Goal: Transaction & Acquisition: Purchase product/service

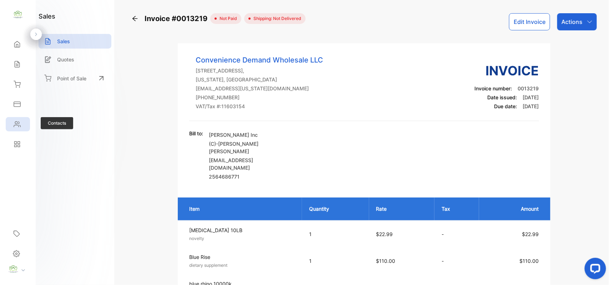
click at [16, 121] on icon at bounding box center [17, 124] width 7 height 7
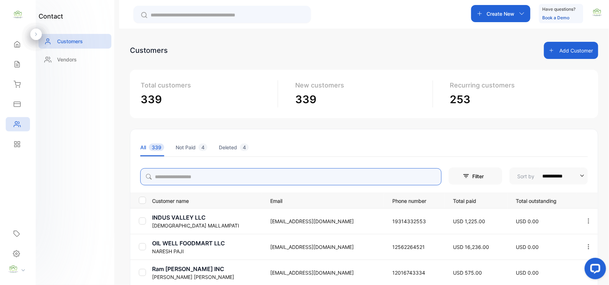
click at [244, 178] on input "search" at bounding box center [290, 176] width 301 height 17
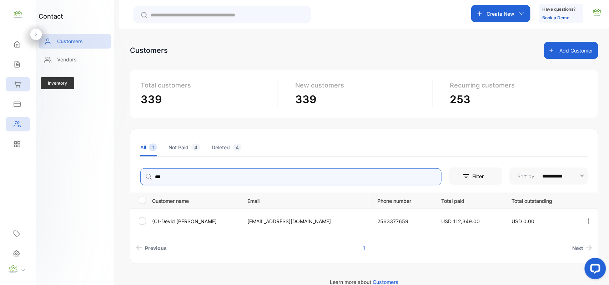
type input "***"
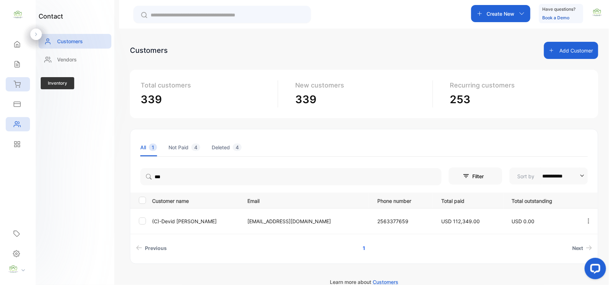
click at [19, 83] on icon at bounding box center [17, 84] width 7 height 7
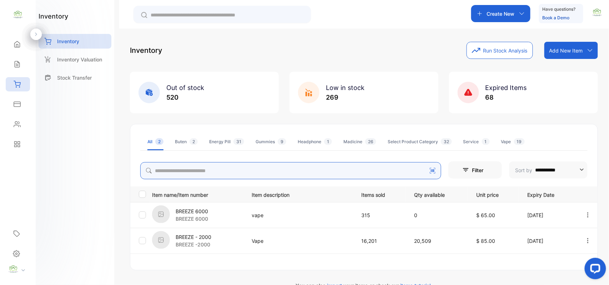
click at [235, 172] on input "search" at bounding box center [290, 170] width 301 height 17
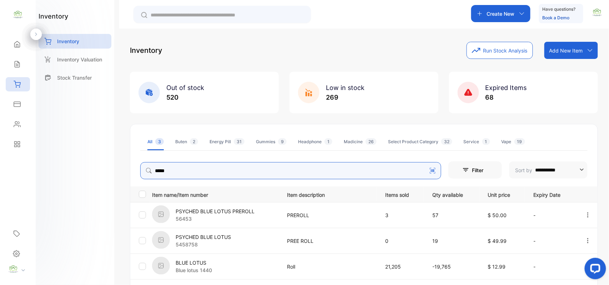
type input "*****"
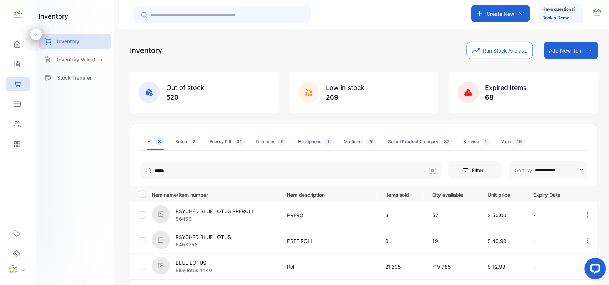
drag, startPoint x: 134, startPoint y: 190, endPoint x: 171, endPoint y: 185, distance: 36.8
click at [136, 190] on th at bounding box center [139, 194] width 19 height 16
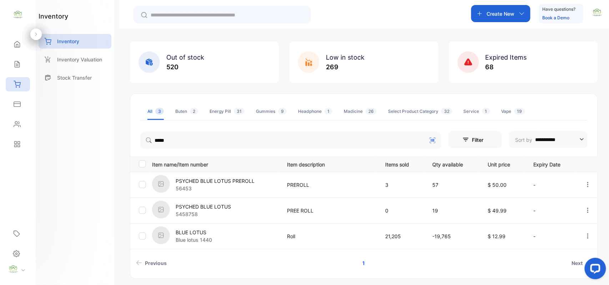
scroll to position [55, 0]
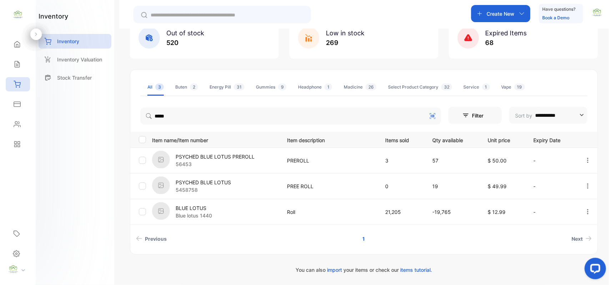
click at [590, 191] on div at bounding box center [588, 186] width 18 height 15
click at [567, 204] on span "View" at bounding box center [570, 206] width 13 height 9
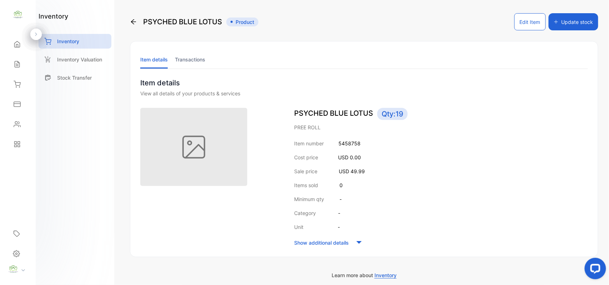
click at [525, 23] on button "Edit Item" at bounding box center [529, 21] width 31 height 17
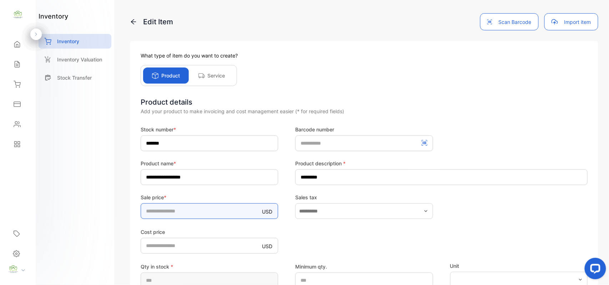
click at [195, 215] on input "*****" at bounding box center [209, 211] width 137 height 16
type input "*"
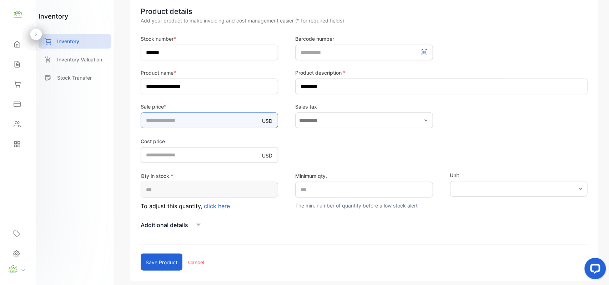
scroll to position [127, 0]
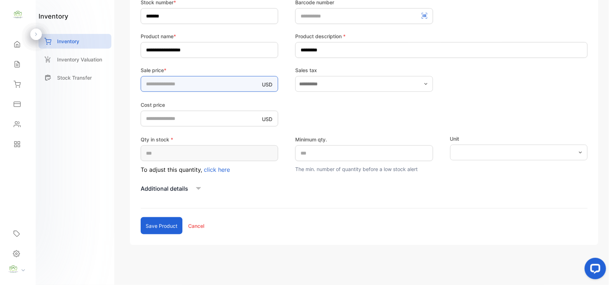
type input "*****"
click at [190, 165] on div "Qty in stock * ** To adjust this quantity, click here" at bounding box center [209, 154] width 137 height 39
click at [166, 227] on button "Save product" at bounding box center [162, 225] width 42 height 17
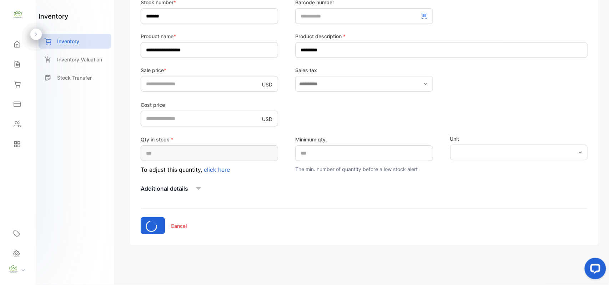
scroll to position [34, 0]
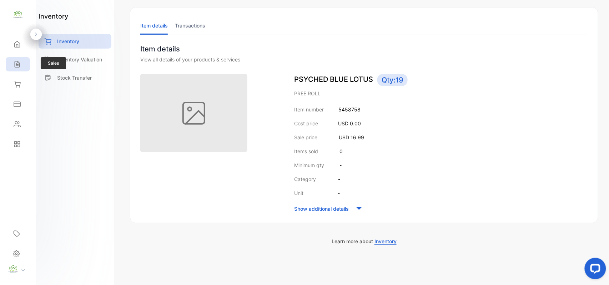
click at [15, 61] on icon at bounding box center [17, 64] width 7 height 7
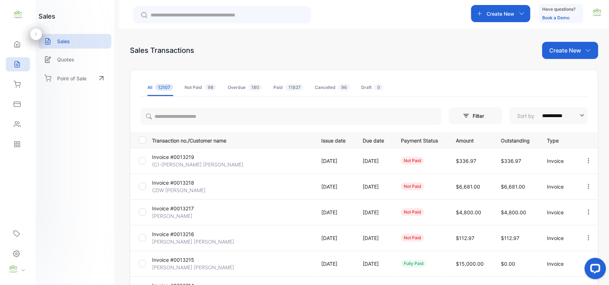
click at [567, 60] on div "**********" at bounding box center [364, 249] width 468 height 415
click at [572, 51] on p "Create New" at bounding box center [565, 50] width 32 height 9
click at [570, 67] on div "Invoice" at bounding box center [573, 74] width 50 height 14
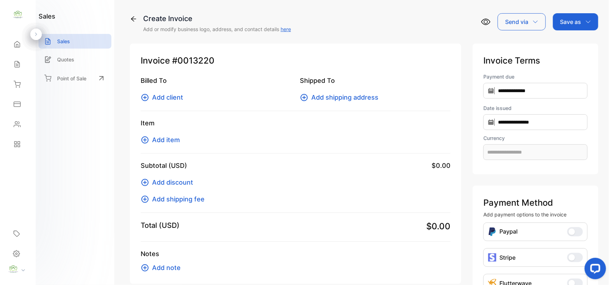
type input "**********"
click at [161, 97] on span "Add client" at bounding box center [167, 97] width 31 height 10
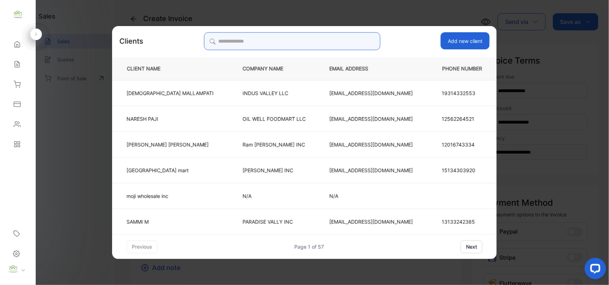
click at [330, 40] on input "search" at bounding box center [292, 41] width 176 height 18
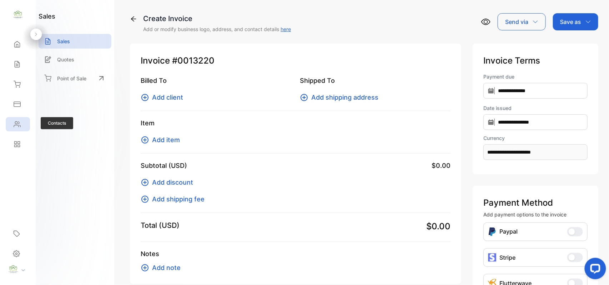
click at [14, 124] on icon at bounding box center [17, 124] width 7 height 7
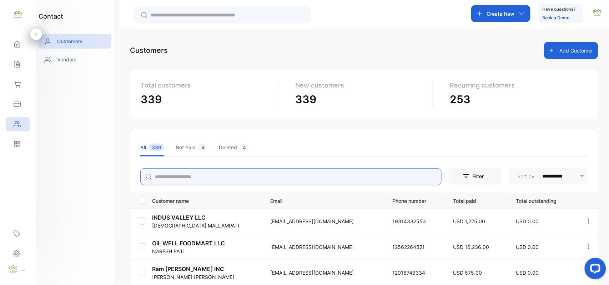
click at [243, 178] on input "search" at bounding box center [290, 176] width 301 height 17
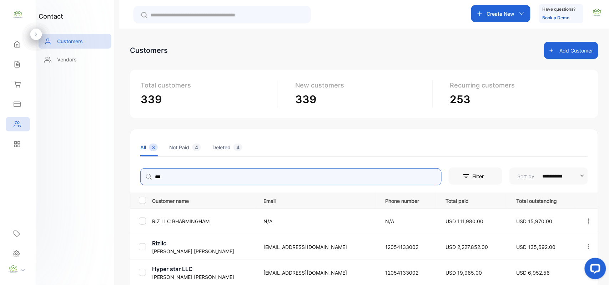
scroll to position [64, 0]
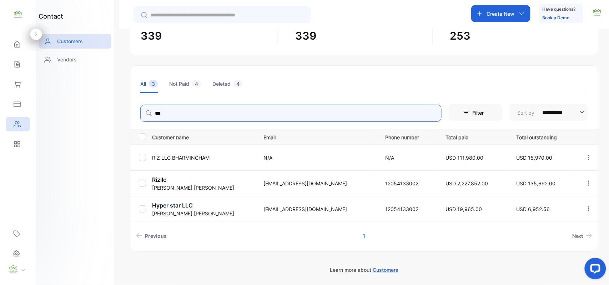
type input "***"
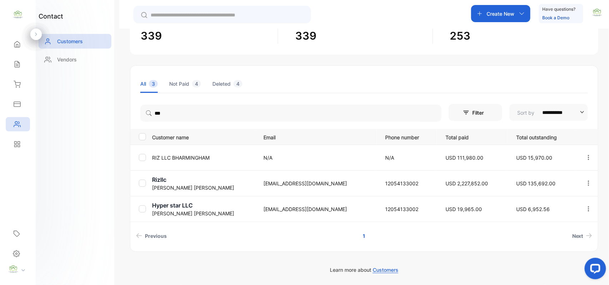
click at [96, 173] on div "contact Customers Vendors" at bounding box center [75, 142] width 79 height 285
drag, startPoint x: 15, startPoint y: 63, endPoint x: 28, endPoint y: 57, distance: 14.2
click at [19, 62] on icon at bounding box center [17, 64] width 7 height 7
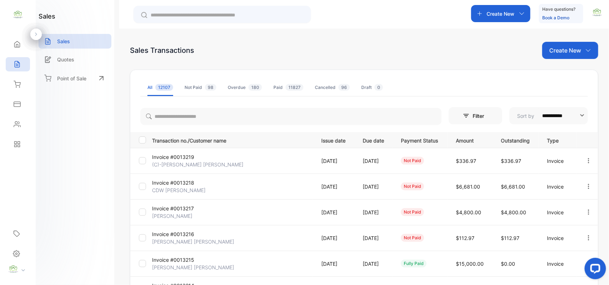
click at [570, 49] on p "Create New" at bounding box center [565, 50] width 32 height 9
click at [575, 69] on div "Invoice" at bounding box center [573, 74] width 50 height 14
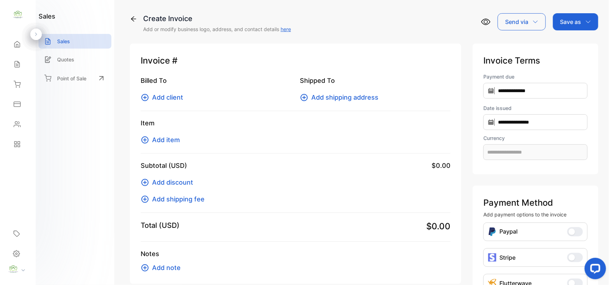
type input "**********"
click at [159, 96] on span "Add client" at bounding box center [167, 97] width 31 height 10
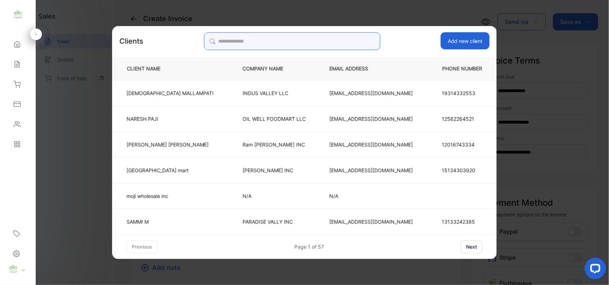
click at [336, 42] on input "search" at bounding box center [292, 41] width 176 height 18
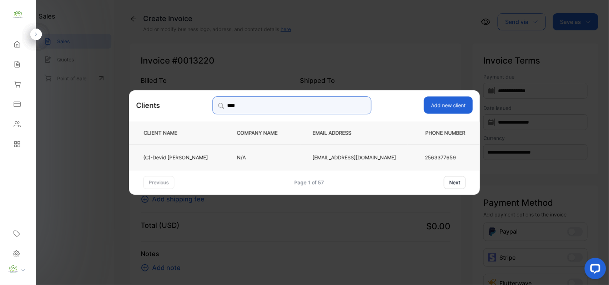
type input "****"
click at [230, 157] on td "N/A" at bounding box center [263, 157] width 76 height 26
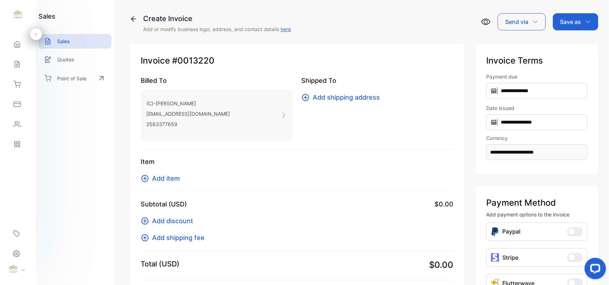
click at [173, 176] on span "Add item" at bounding box center [166, 178] width 28 height 10
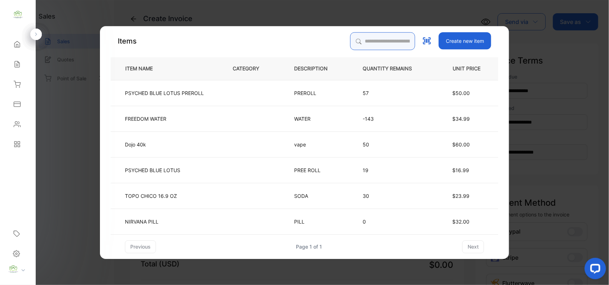
drag, startPoint x: 397, startPoint y: 37, endPoint x: 397, endPoint y: 45, distance: 7.1
click at [397, 43] on input "search" at bounding box center [382, 41] width 65 height 18
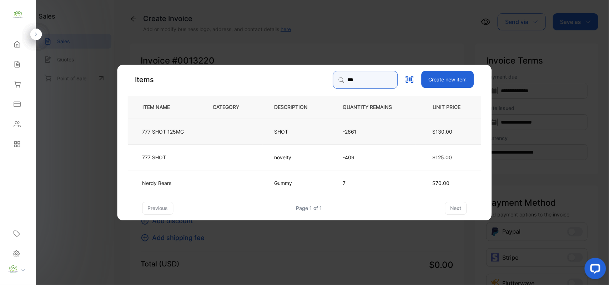
type input "***"
click at [198, 128] on td "777 SHOT 125MG" at bounding box center [164, 131] width 73 height 26
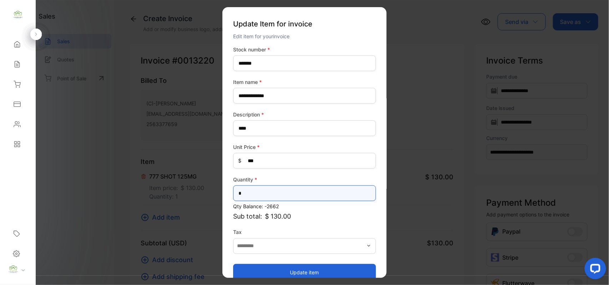
click at [264, 191] on input "*" at bounding box center [304, 193] width 143 height 16
type input "*"
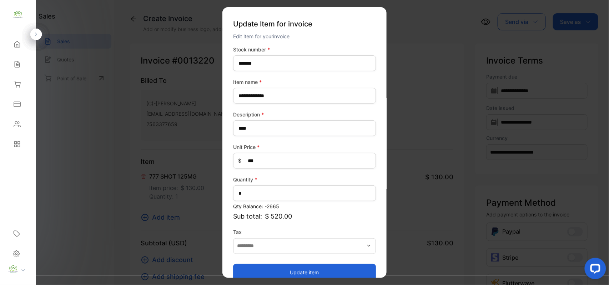
click at [273, 274] on button "Update item" at bounding box center [304, 271] width 143 height 17
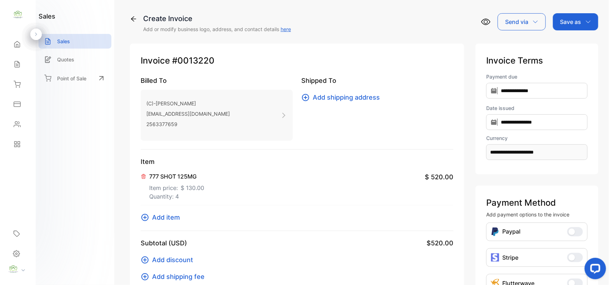
click at [176, 216] on span "Add item" at bounding box center [166, 217] width 28 height 10
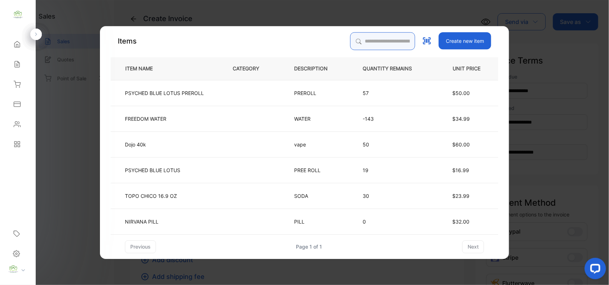
click at [384, 41] on input "search" at bounding box center [382, 41] width 65 height 18
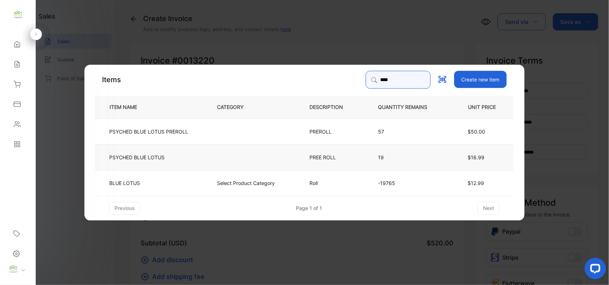
type input "****"
click at [261, 157] on td at bounding box center [252, 157] width 92 height 26
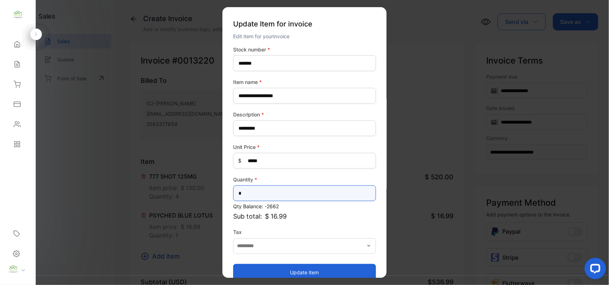
click at [260, 199] on input "*" at bounding box center [304, 193] width 143 height 16
type input "*"
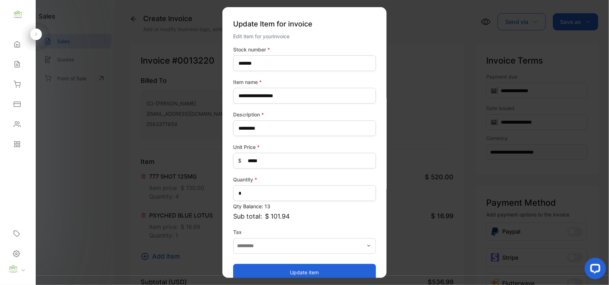
click at [270, 267] on button "Update item" at bounding box center [304, 271] width 143 height 17
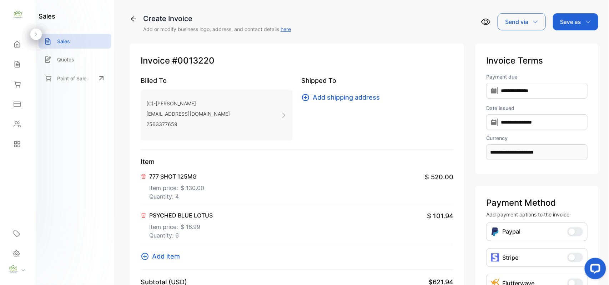
click at [167, 254] on span "Add item" at bounding box center [166, 256] width 28 height 10
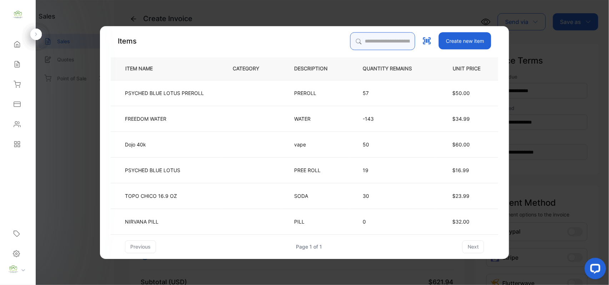
click at [372, 42] on input "search" at bounding box center [382, 41] width 65 height 18
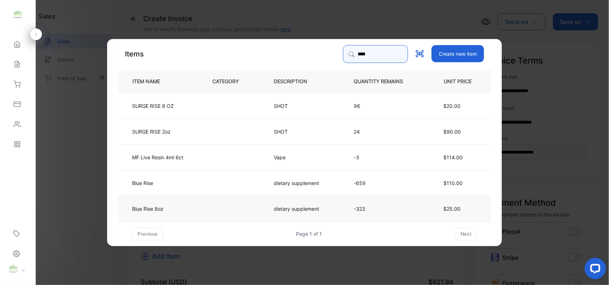
type input "****"
click at [229, 209] on td at bounding box center [231, 208] width 61 height 26
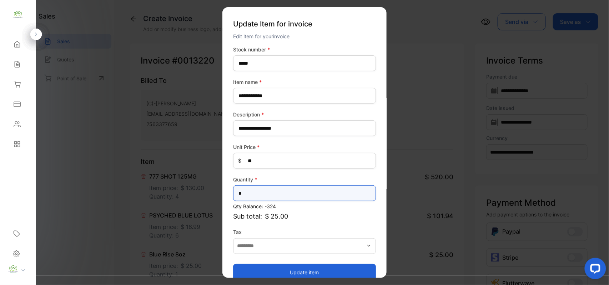
click at [303, 192] on input "*" at bounding box center [304, 193] width 143 height 16
type input "*"
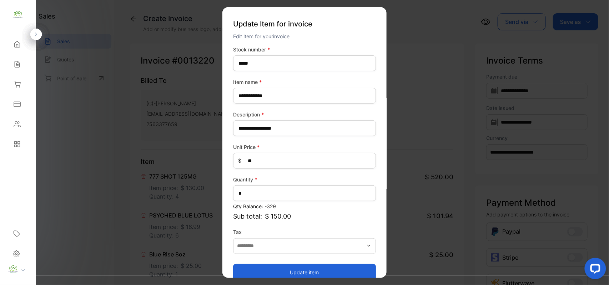
click at [309, 268] on button "Update item" at bounding box center [304, 271] width 143 height 17
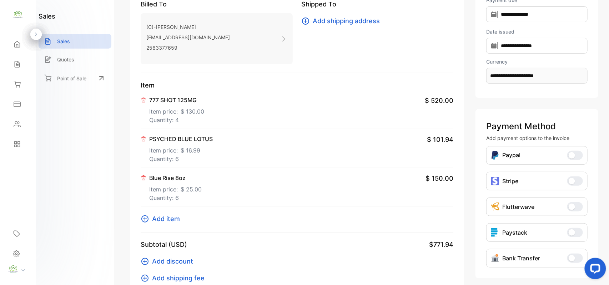
scroll to position [111, 0]
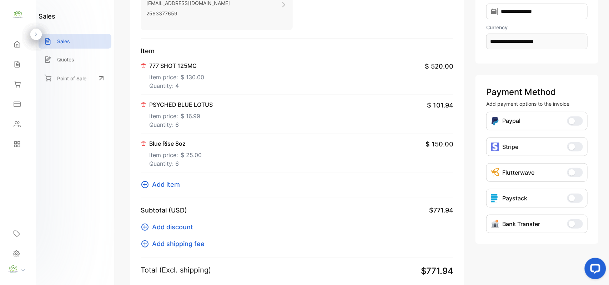
click at [176, 183] on span "Add item" at bounding box center [166, 185] width 28 height 10
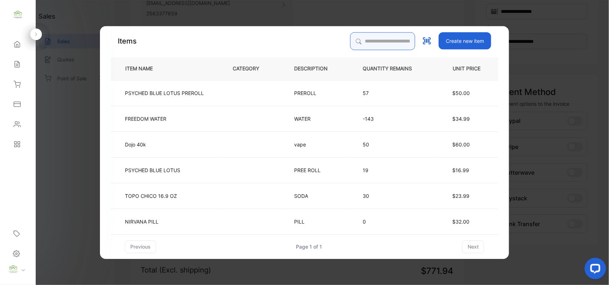
click at [400, 39] on input "search" at bounding box center [382, 41] width 65 height 18
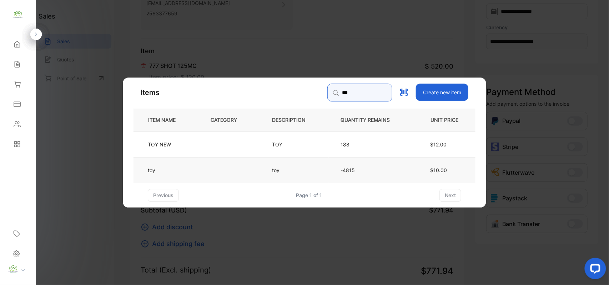
type input "***"
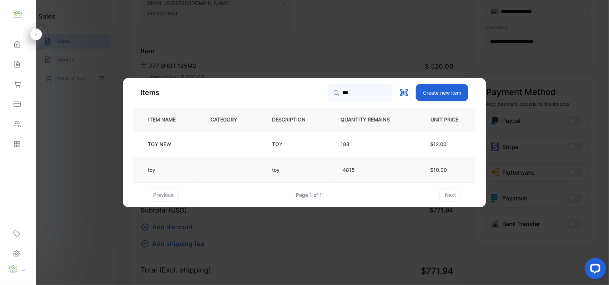
click at [259, 161] on td at bounding box center [229, 170] width 61 height 26
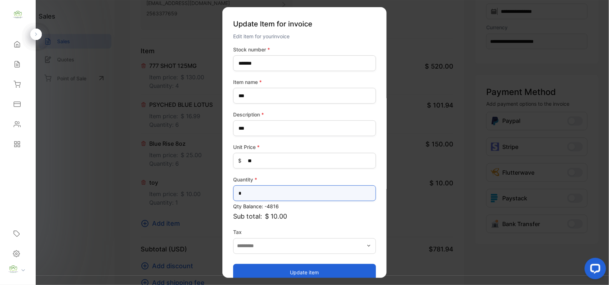
click at [282, 191] on input "*" at bounding box center [304, 193] width 143 height 16
type input "**"
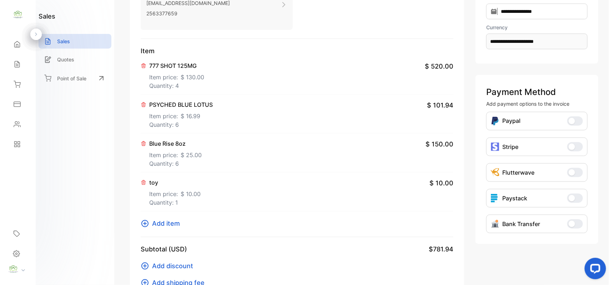
click at [176, 204] on p "Quantity: 1" at bounding box center [174, 202] width 51 height 9
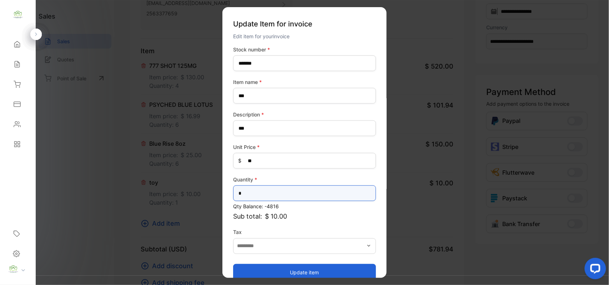
click at [270, 187] on input "*" at bounding box center [304, 193] width 143 height 16
type input "**"
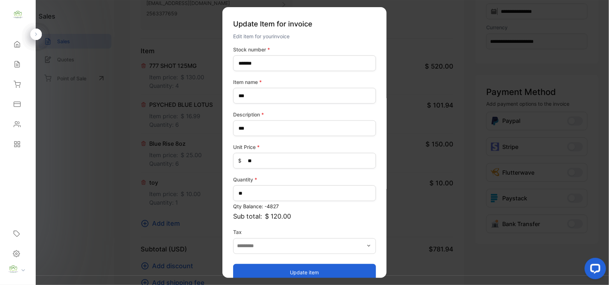
click at [243, 266] on button "Update item" at bounding box center [304, 271] width 143 height 17
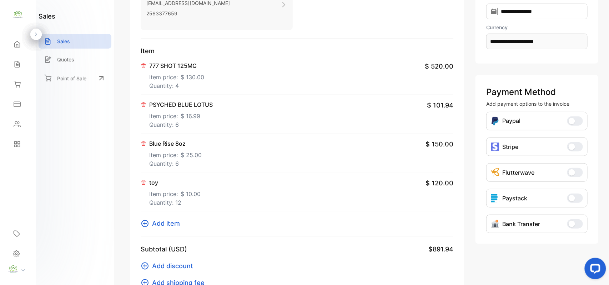
click at [164, 221] on span "Add item" at bounding box center [166, 223] width 28 height 10
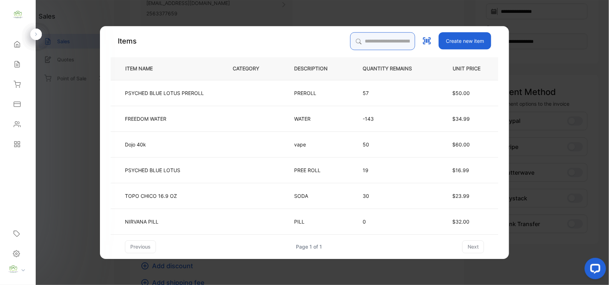
drag, startPoint x: 371, startPoint y: 71, endPoint x: 369, endPoint y: 74, distance: 4.4
click at [369, 74] on div "Items Create new item ITEM NAME CATEGORY DESCRIPTION QUANTITY REMAINS UNIT PRIC…" at bounding box center [305, 142] width 388 height 221
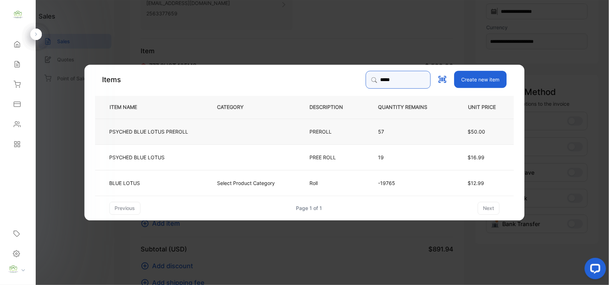
type input "*****"
click at [222, 131] on td at bounding box center [252, 131] width 92 height 26
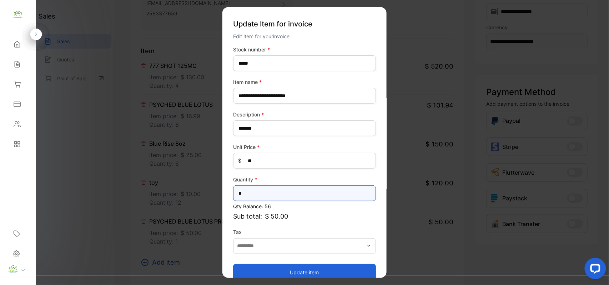
click at [297, 195] on input "*" at bounding box center [304, 193] width 143 height 16
type input "*"
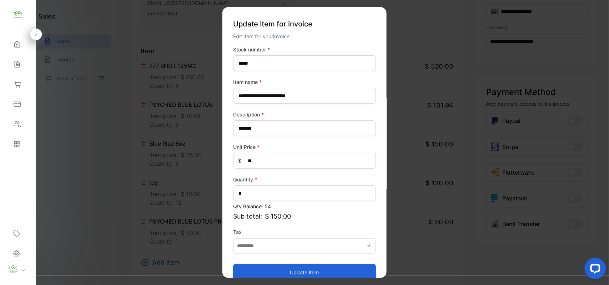
click at [286, 268] on button "Update item" at bounding box center [304, 271] width 143 height 17
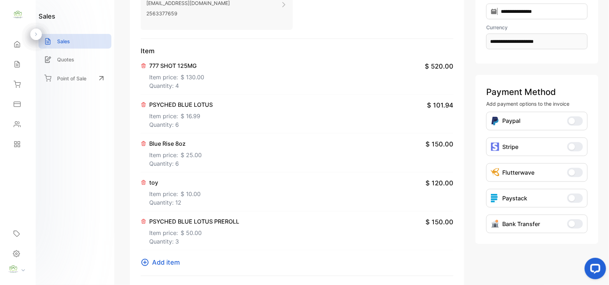
click at [178, 124] on p "Quantity: 6" at bounding box center [181, 124] width 64 height 9
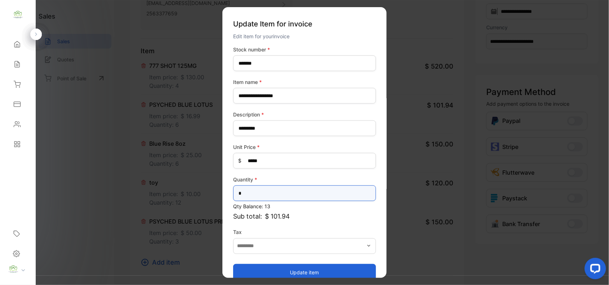
click at [262, 193] on input "*" at bounding box center [304, 193] width 143 height 16
type input "**"
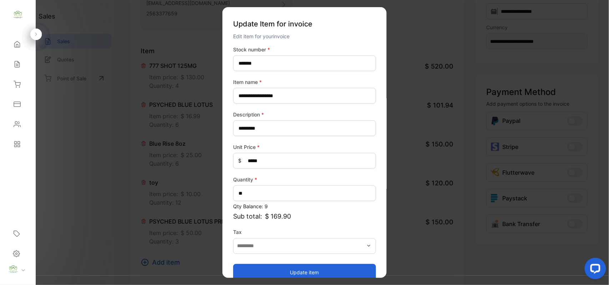
click at [246, 270] on button "Update item" at bounding box center [304, 271] width 143 height 17
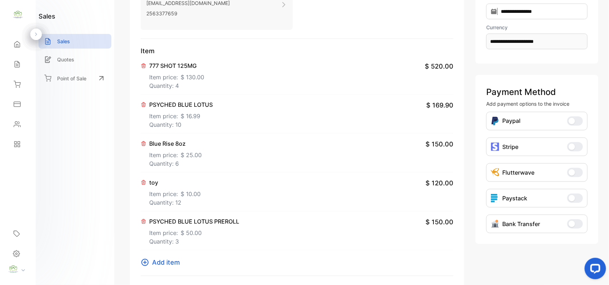
click at [175, 266] on span "Add item" at bounding box center [166, 262] width 28 height 10
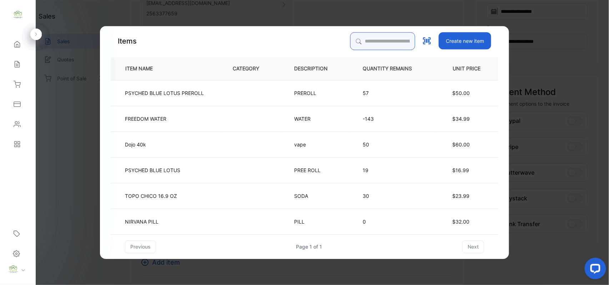
click at [357, 39] on input "search" at bounding box center [382, 41] width 65 height 18
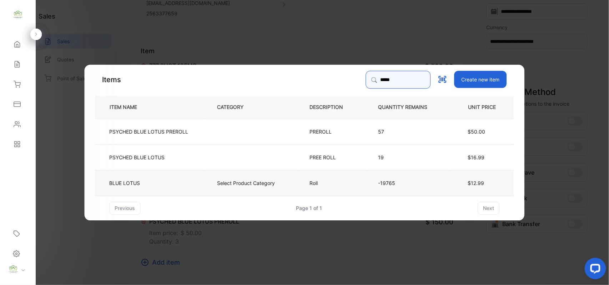
type input "*****"
click at [206, 183] on td "Select Product Category" at bounding box center [252, 183] width 92 height 26
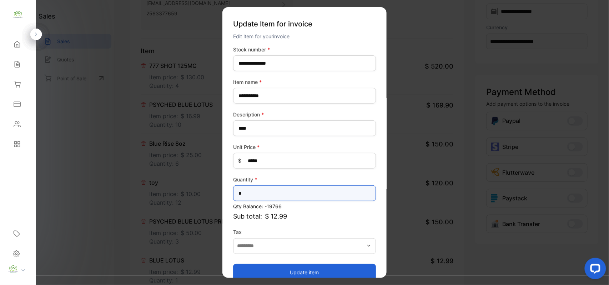
click at [266, 191] on input "*" at bounding box center [304, 193] width 143 height 16
type input "*"
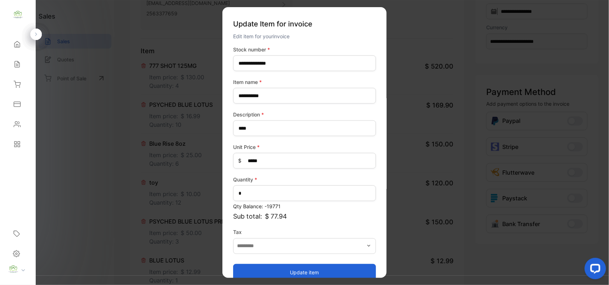
click at [262, 269] on button "Update item" at bounding box center [304, 271] width 143 height 17
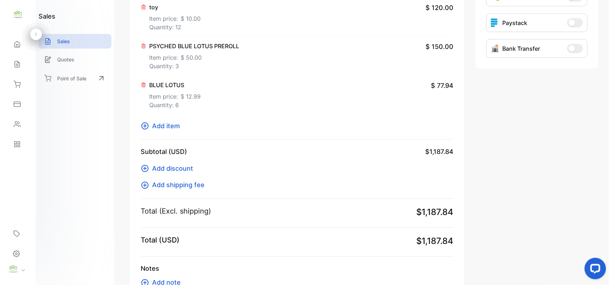
scroll to position [340, 0]
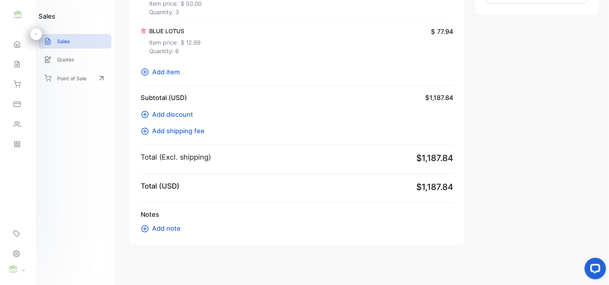
click at [170, 73] on span "Add item" at bounding box center [166, 72] width 28 height 10
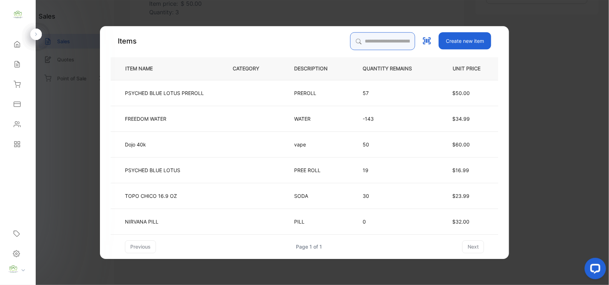
click at [386, 36] on input "search" at bounding box center [382, 41] width 65 height 18
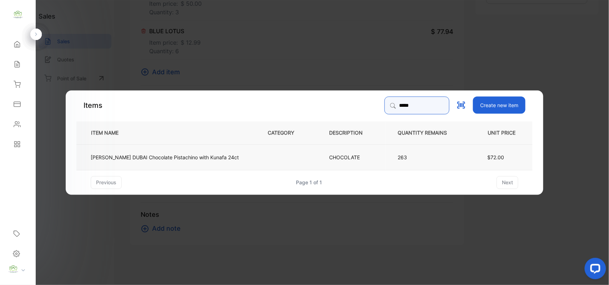
type input "*****"
click at [219, 163] on td "[PERSON_NAME] DUBAI Chocolate Pistachino with Kunafa 24ct" at bounding box center [166, 157] width 180 height 26
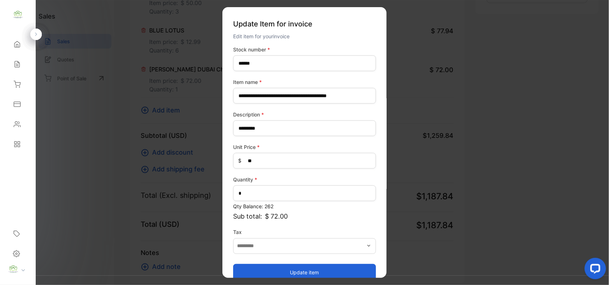
click at [269, 270] on button "Update item" at bounding box center [304, 271] width 143 height 17
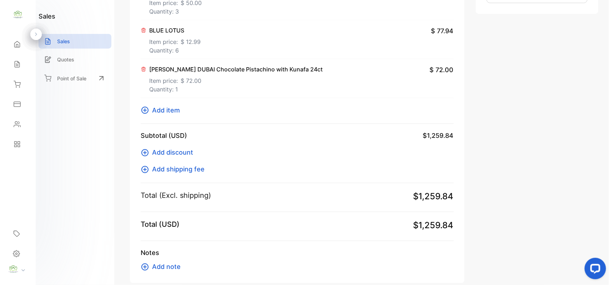
click at [172, 111] on span "Add item" at bounding box center [166, 110] width 28 height 10
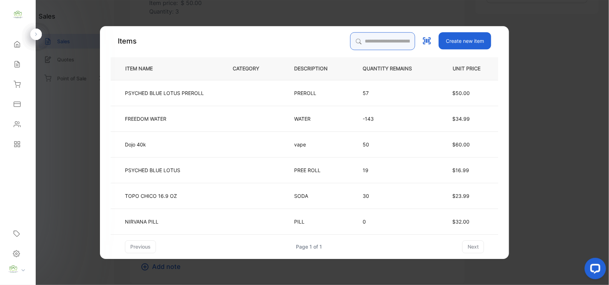
click at [400, 35] on input "search" at bounding box center [382, 41] width 65 height 18
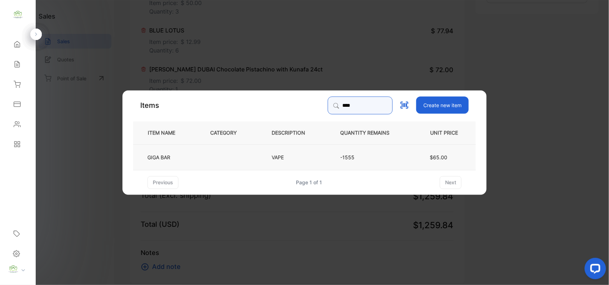
type input "****"
click at [194, 158] on td "GIGA BAR" at bounding box center [165, 157] width 65 height 26
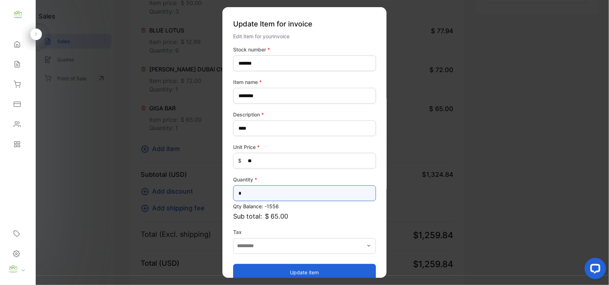
click at [312, 193] on input "*" at bounding box center [304, 193] width 143 height 16
type input "*"
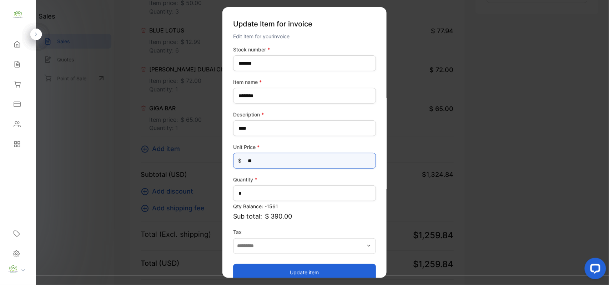
drag, startPoint x: 266, startPoint y: 162, endPoint x: 245, endPoint y: 156, distance: 22.2
click at [245, 156] on Price-inputprice "**" at bounding box center [304, 161] width 143 height 16
type Price-inputprice "**"
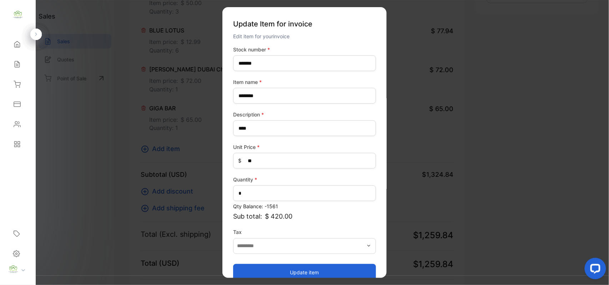
click at [293, 268] on button "Update item" at bounding box center [304, 271] width 143 height 17
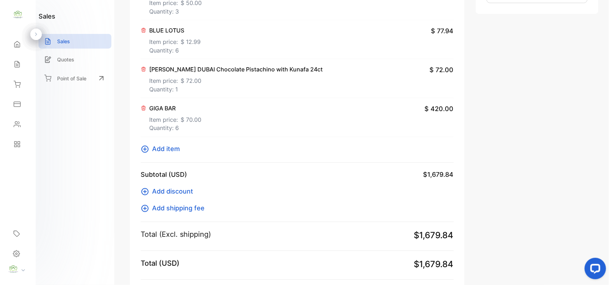
click at [155, 149] on span "Add item" at bounding box center [166, 149] width 28 height 10
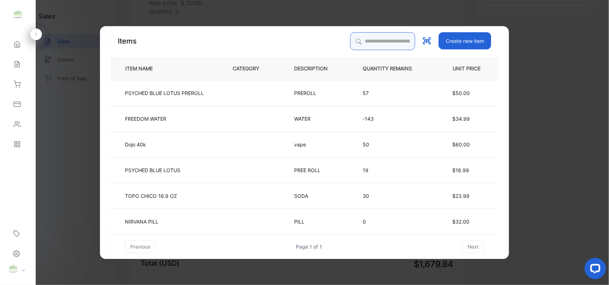
click at [375, 44] on input "search" at bounding box center [382, 41] width 65 height 18
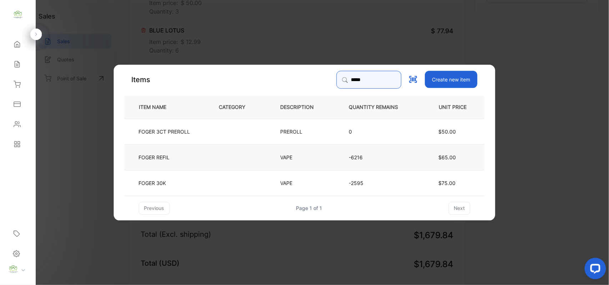
type input "*****"
click at [191, 158] on td "FOGER REFIL" at bounding box center [166, 157] width 83 height 26
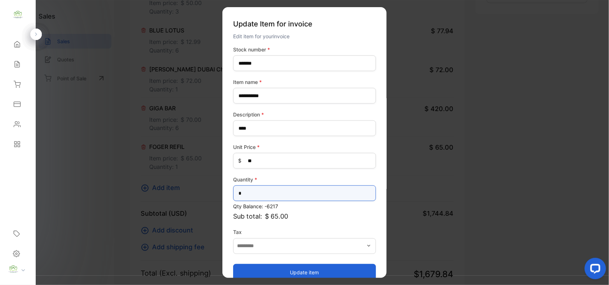
click at [263, 192] on input "*" at bounding box center [304, 193] width 143 height 16
type input "*"
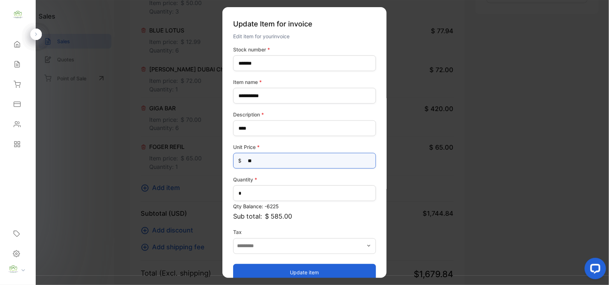
click at [262, 160] on Price-inputprice "**" at bounding box center [304, 161] width 143 height 16
type Price-inputprice "*"
type Price-inputprice "**"
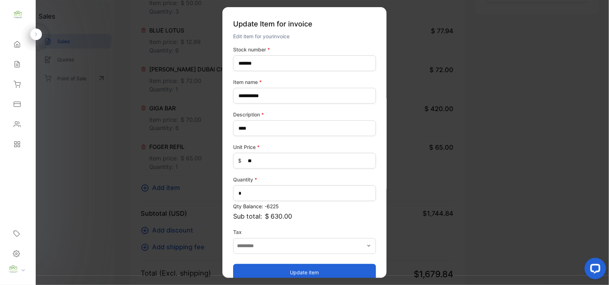
click at [290, 266] on button "Update item" at bounding box center [304, 271] width 143 height 17
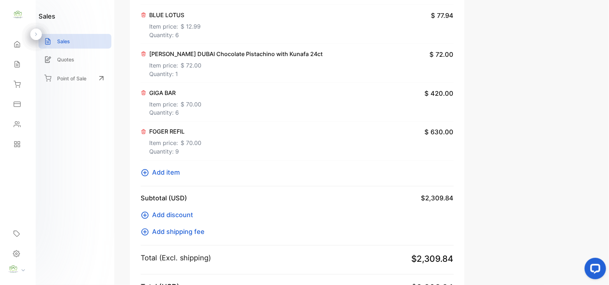
scroll to position [444, 0]
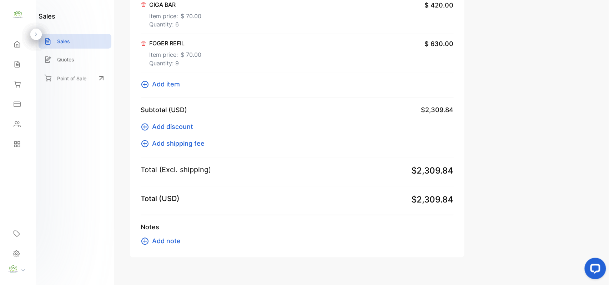
click at [170, 81] on span "Add item" at bounding box center [166, 85] width 28 height 10
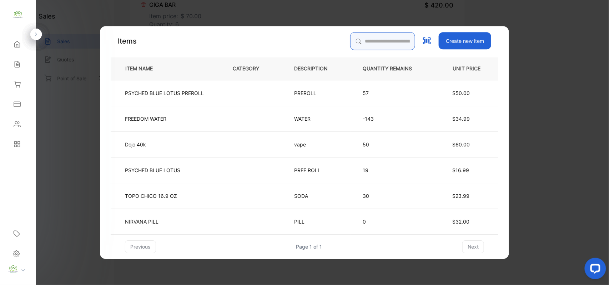
click at [387, 46] on input "search" at bounding box center [382, 41] width 65 height 18
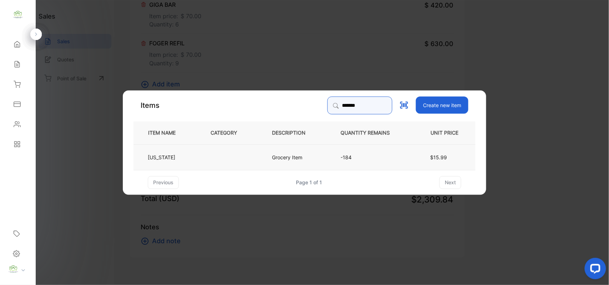
type input "*******"
click at [210, 153] on td at bounding box center [229, 157] width 61 height 26
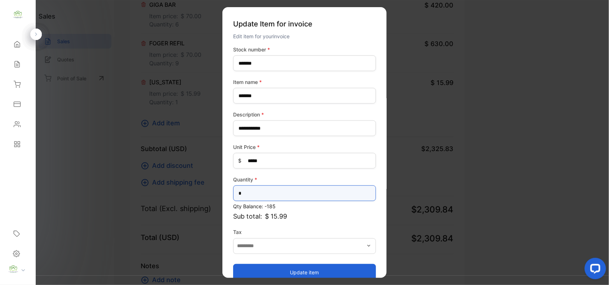
click at [265, 188] on input "*" at bounding box center [304, 193] width 143 height 16
type input "*"
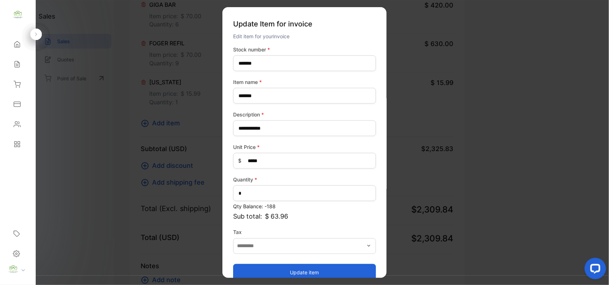
click at [262, 271] on button "Update item" at bounding box center [304, 271] width 143 height 17
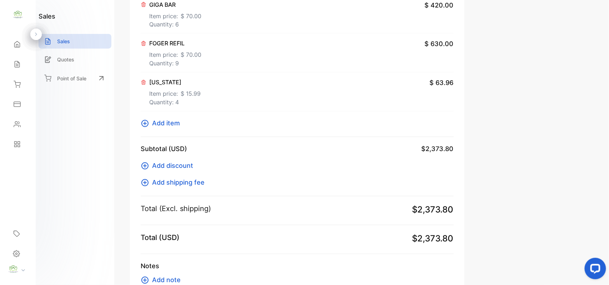
click at [172, 122] on span "Add item" at bounding box center [166, 123] width 28 height 10
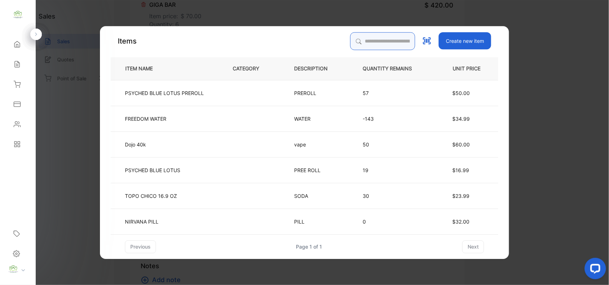
click at [388, 39] on input "search" at bounding box center [382, 41] width 65 height 18
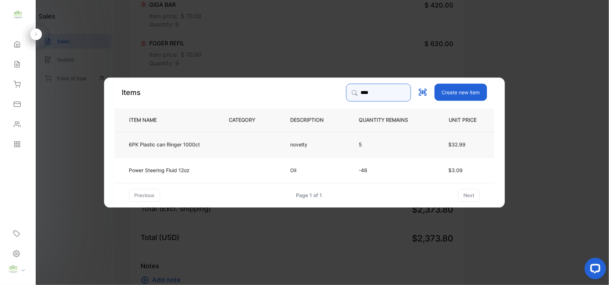
type input "****"
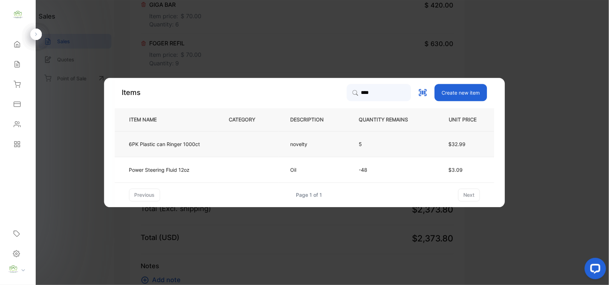
click at [273, 146] on td at bounding box center [247, 144] width 61 height 26
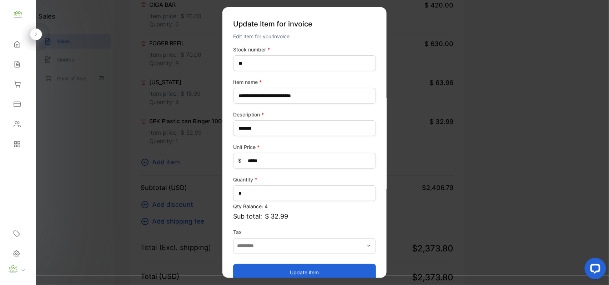
click at [313, 272] on button "Update item" at bounding box center [304, 271] width 143 height 17
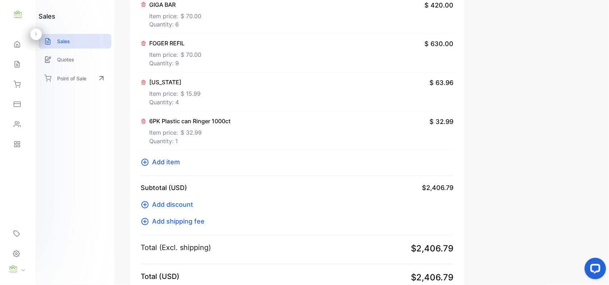
click at [164, 161] on span "Add item" at bounding box center [166, 162] width 28 height 10
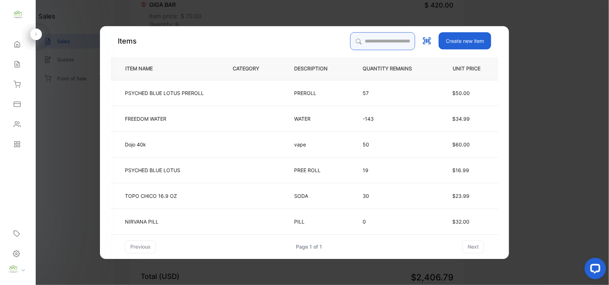
click at [387, 42] on input "search" at bounding box center [382, 41] width 65 height 18
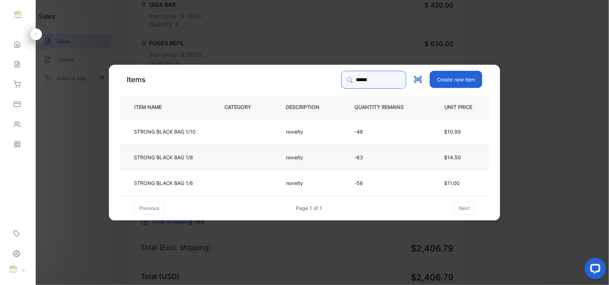
type input "******"
click at [259, 158] on td at bounding box center [243, 157] width 61 height 26
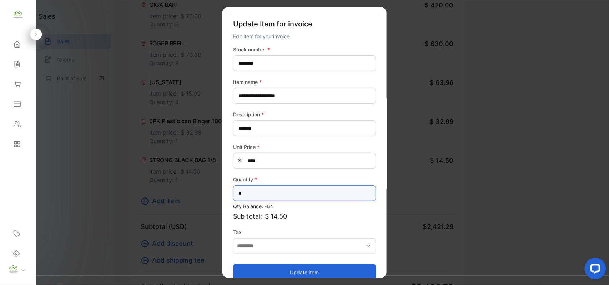
click at [307, 195] on input "*" at bounding box center [304, 193] width 143 height 16
type input "*"
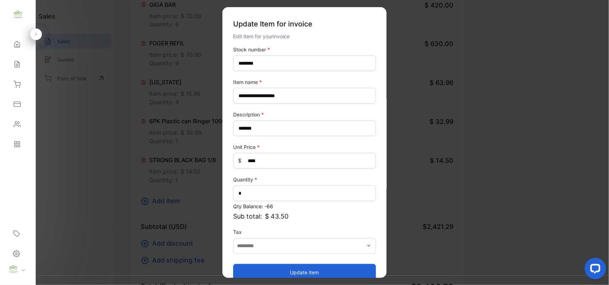
click at [300, 264] on button "Update item" at bounding box center [304, 271] width 143 height 17
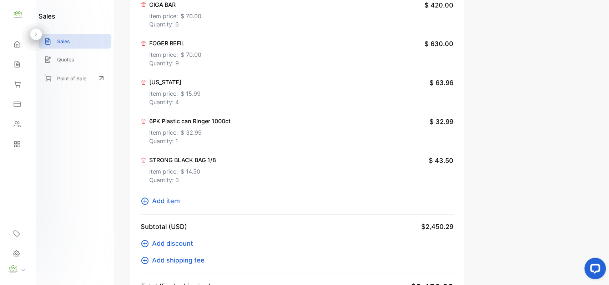
click at [175, 200] on span "Add item" at bounding box center [166, 201] width 28 height 10
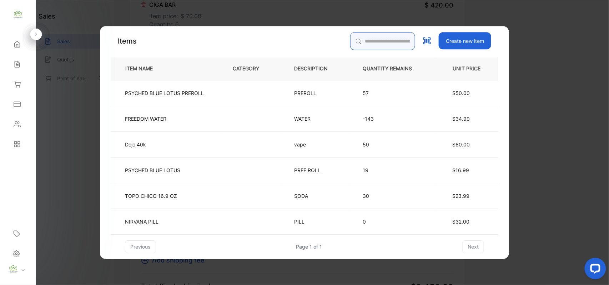
click at [384, 41] on input "search" at bounding box center [382, 41] width 65 height 18
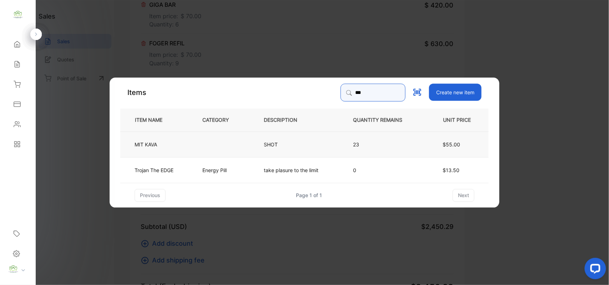
type input "***"
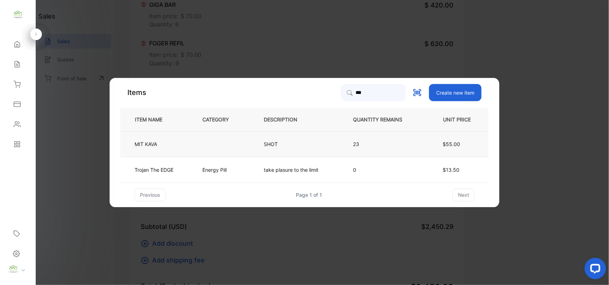
click at [271, 145] on p "SHOT" at bounding box center [277, 143] width 26 height 7
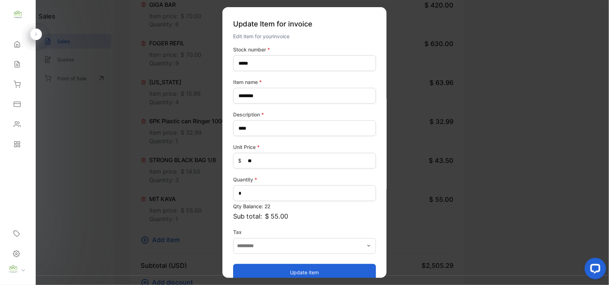
click at [358, 268] on button "Update item" at bounding box center [304, 271] width 143 height 17
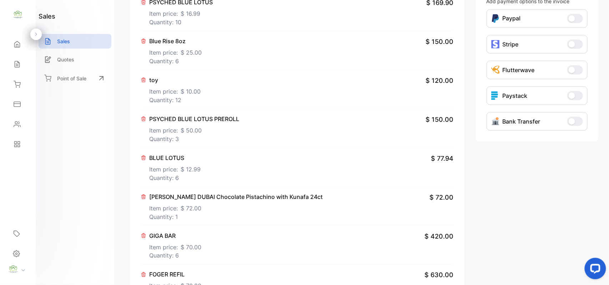
scroll to position [0, 0]
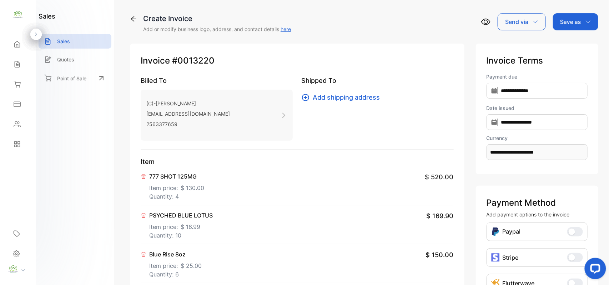
click at [582, 21] on div "Save as" at bounding box center [575, 21] width 45 height 17
click at [577, 46] on div "Invoice" at bounding box center [573, 45] width 41 height 14
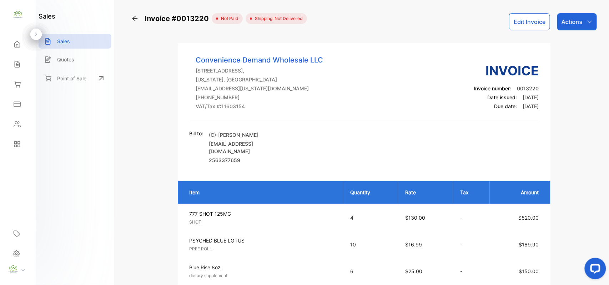
click at [569, 21] on p "Actions" at bounding box center [571, 21] width 21 height 9
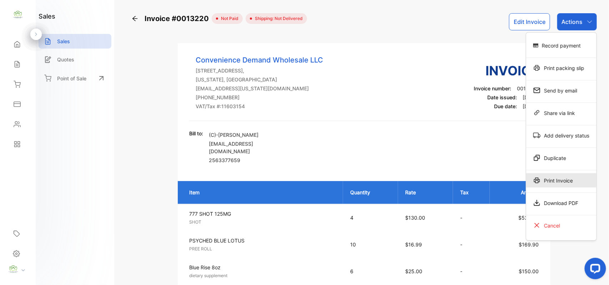
click at [549, 178] on div "Print Invoice" at bounding box center [561, 180] width 70 height 14
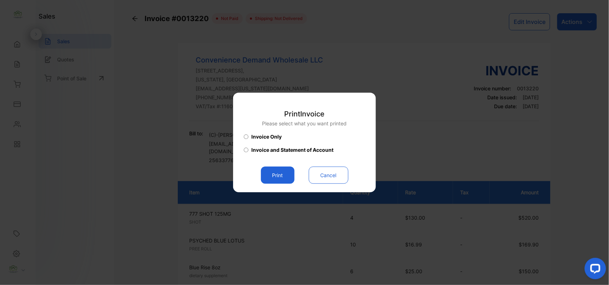
click at [268, 176] on button "Print" at bounding box center [278, 175] width 34 height 17
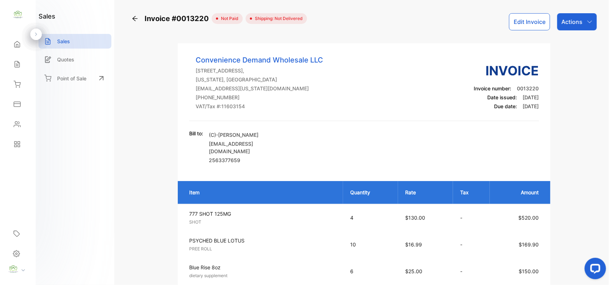
click at [536, 15] on button "Edit Invoice" at bounding box center [529, 21] width 41 height 17
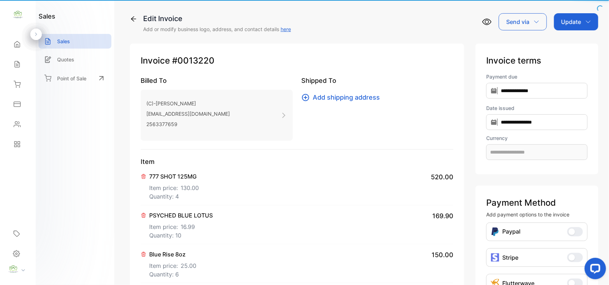
type input "**********"
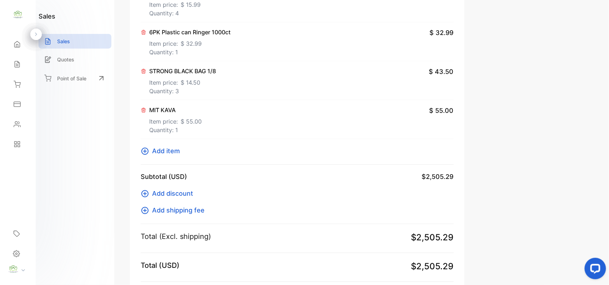
scroll to position [555, 0]
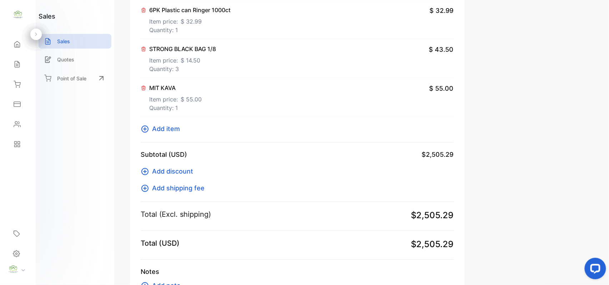
click at [156, 127] on span "Add item" at bounding box center [166, 129] width 28 height 10
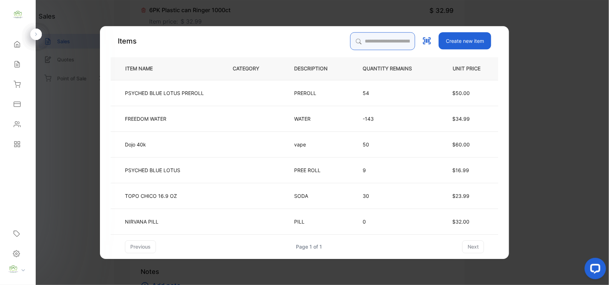
click at [376, 39] on input "search" at bounding box center [382, 41] width 65 height 18
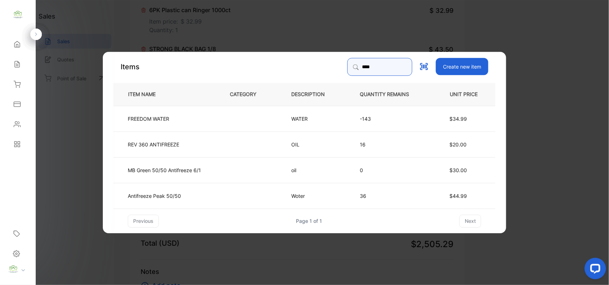
type input "****"
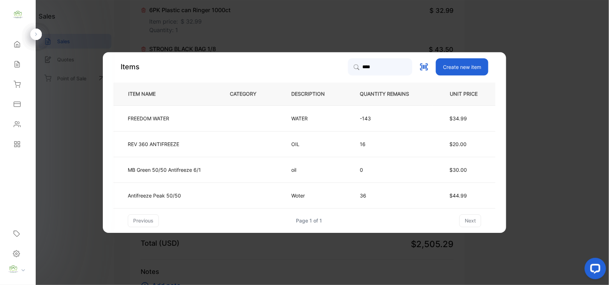
click at [191, 110] on td "FREEDOM WATER" at bounding box center [165, 118] width 105 height 26
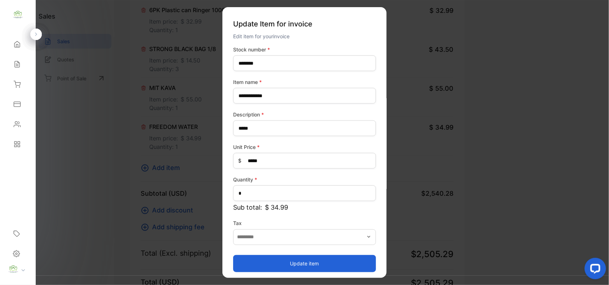
click at [347, 264] on button "Update item" at bounding box center [304, 262] width 143 height 17
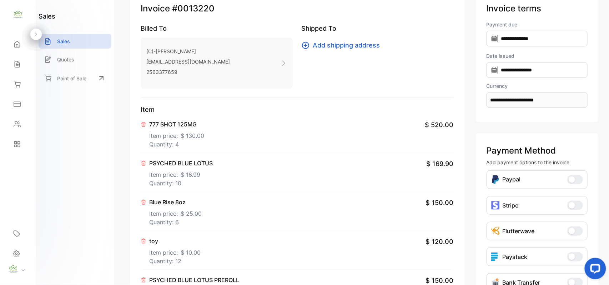
scroll to position [0, 0]
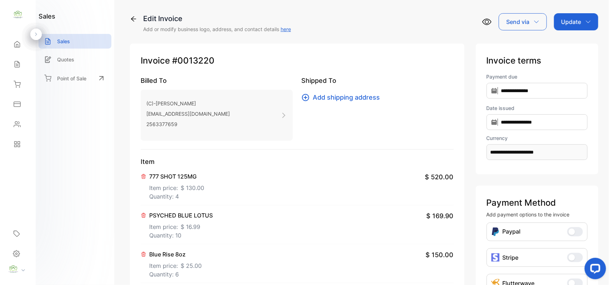
click at [571, 19] on p "Update" at bounding box center [571, 21] width 20 height 9
click at [566, 46] on div "Invoice" at bounding box center [577, 45] width 41 height 14
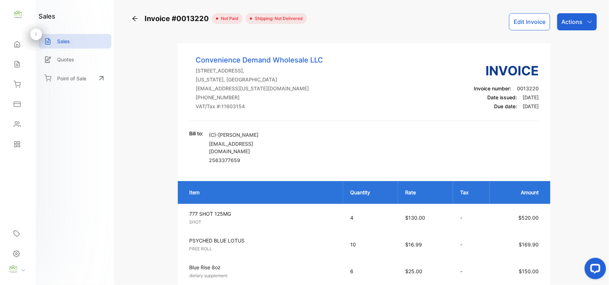
click at [572, 19] on p "Actions" at bounding box center [571, 21] width 21 height 9
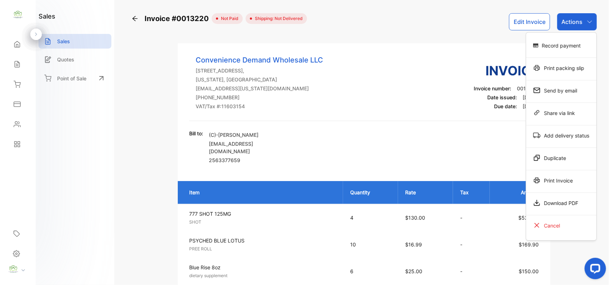
click at [572, 19] on p "Actions" at bounding box center [571, 21] width 21 height 9
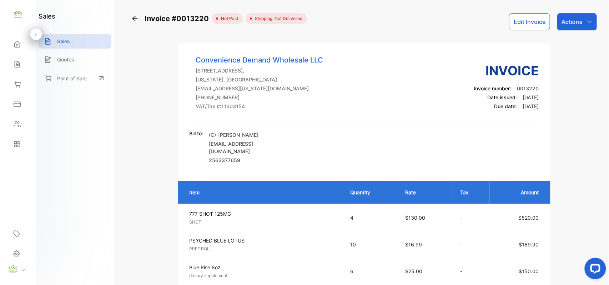
click at [573, 19] on p "Actions" at bounding box center [571, 21] width 21 height 9
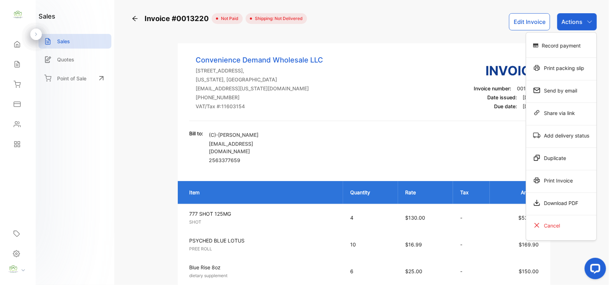
click at [571, 184] on div "Print Invoice" at bounding box center [561, 180] width 70 height 14
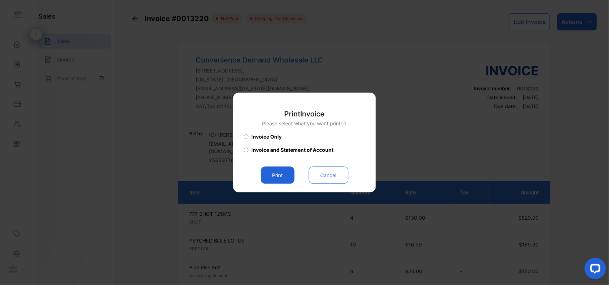
click at [281, 181] on button "Print" at bounding box center [278, 175] width 34 height 17
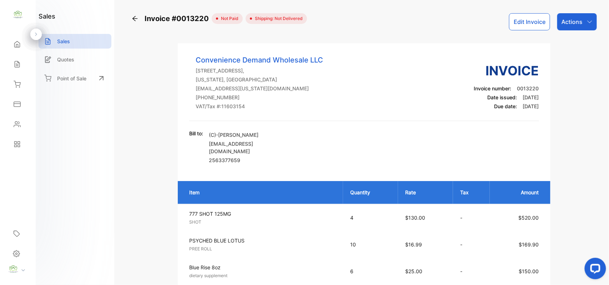
click at [523, 20] on button "Edit Invoice" at bounding box center [529, 21] width 41 height 17
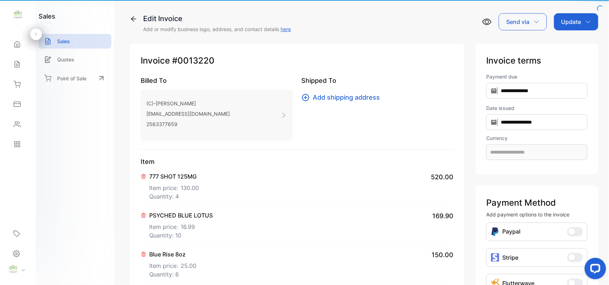
type input "**********"
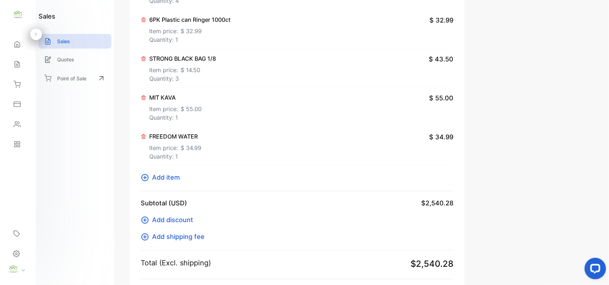
scroll to position [555, 0]
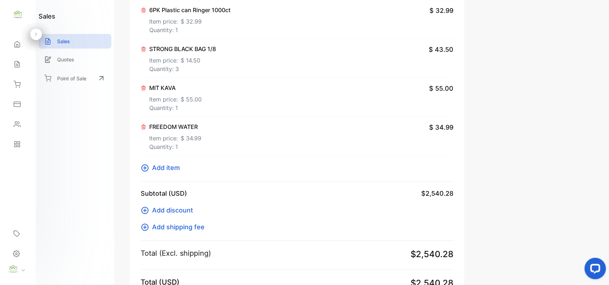
click at [169, 165] on span "Add item" at bounding box center [166, 168] width 28 height 10
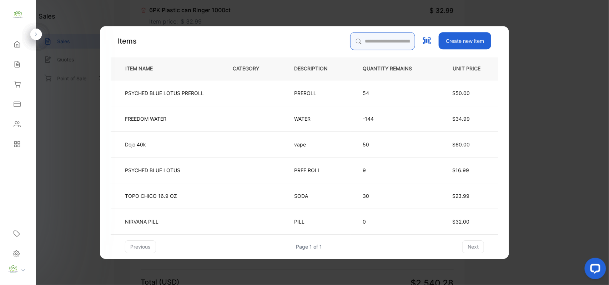
click at [386, 42] on input "search" at bounding box center [382, 41] width 65 height 18
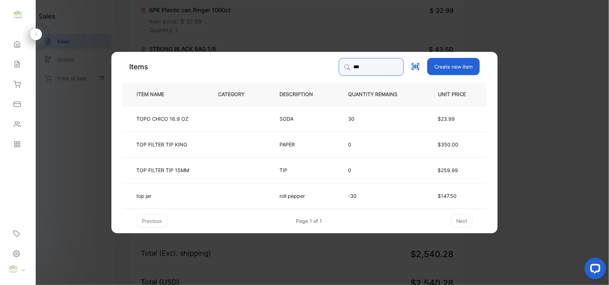
type input "***"
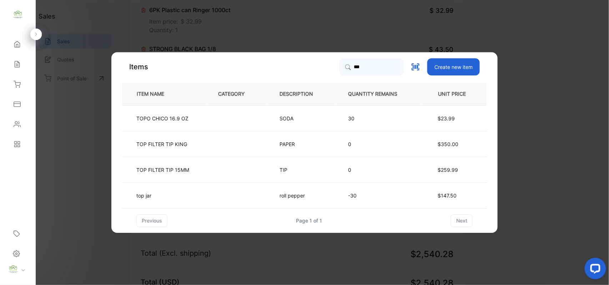
click at [187, 111] on td "TOPO CHICO 16.9 OZ" at bounding box center [164, 118] width 84 height 26
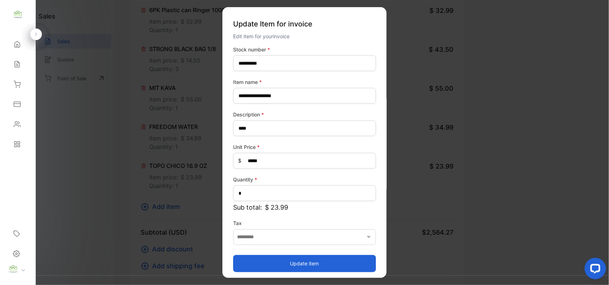
click at [271, 261] on button "Update item" at bounding box center [304, 262] width 143 height 17
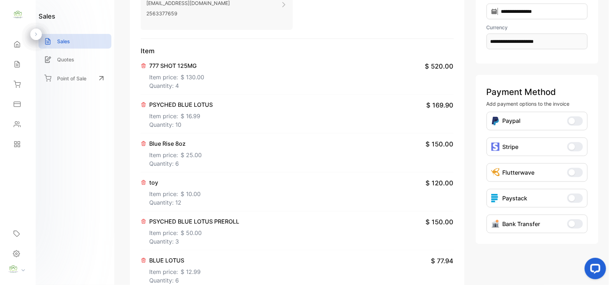
scroll to position [0, 0]
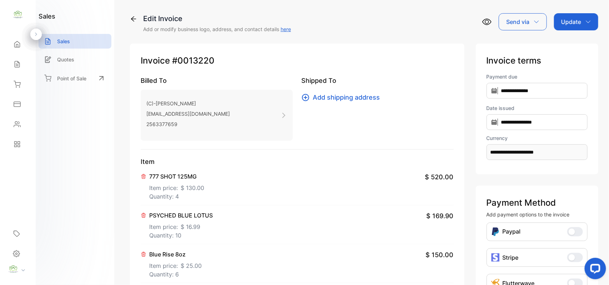
click at [579, 16] on div "Update" at bounding box center [576, 21] width 44 height 17
click at [572, 43] on div "Invoice" at bounding box center [577, 45] width 41 height 14
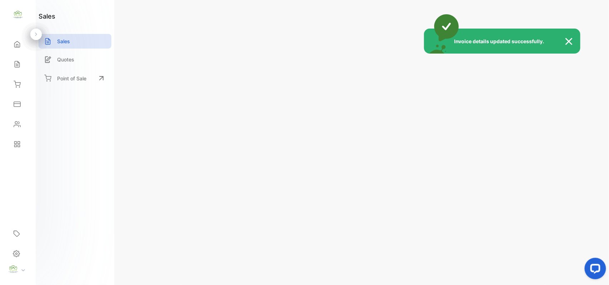
click at [586, 22] on div "Invoice details updated successfully." at bounding box center [304, 142] width 609 height 285
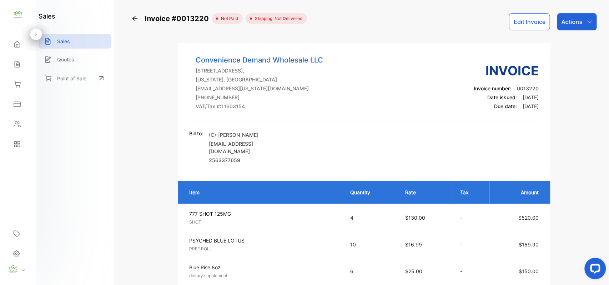
click at [587, 22] on icon "button" at bounding box center [590, 22] width 6 height 6
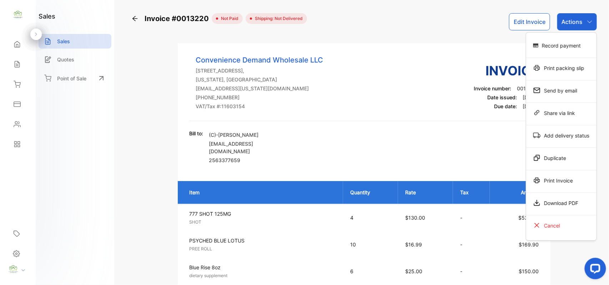
click at [561, 178] on div "Print Invoice" at bounding box center [561, 180] width 70 height 14
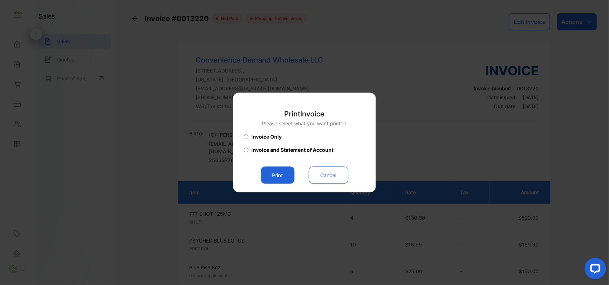
click at [274, 176] on button "Print" at bounding box center [278, 175] width 34 height 17
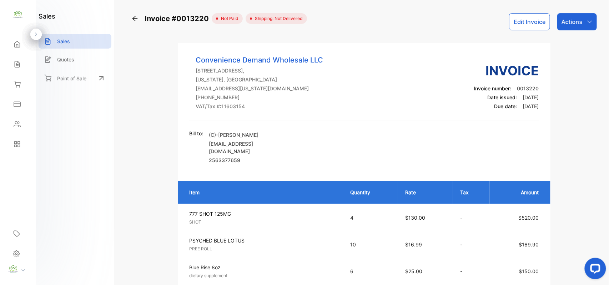
click at [528, 23] on button "Edit Invoice" at bounding box center [529, 21] width 41 height 17
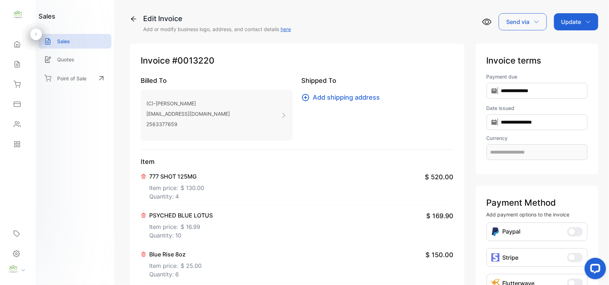
type input "**********"
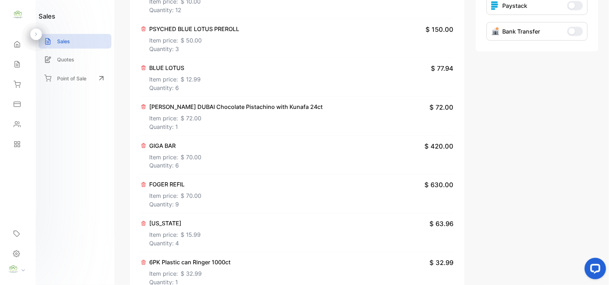
scroll to position [333, 0]
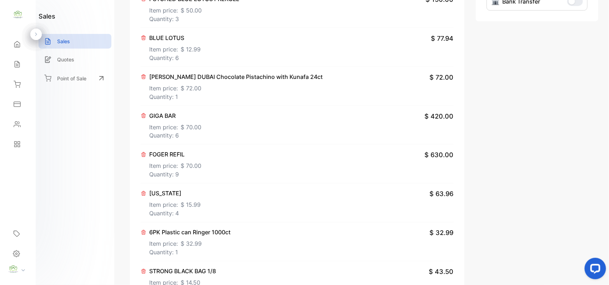
click at [168, 131] on p "Item price: $ 70.00" at bounding box center [175, 125] width 52 height 11
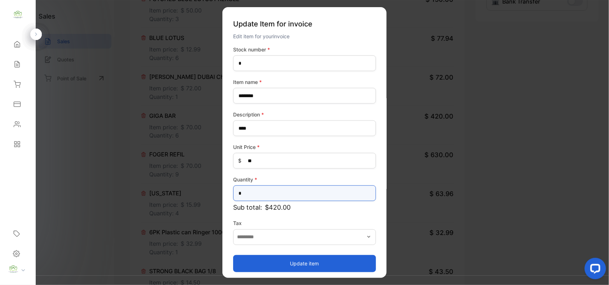
click at [270, 193] on input "*" at bounding box center [304, 193] width 143 height 16
type input "**"
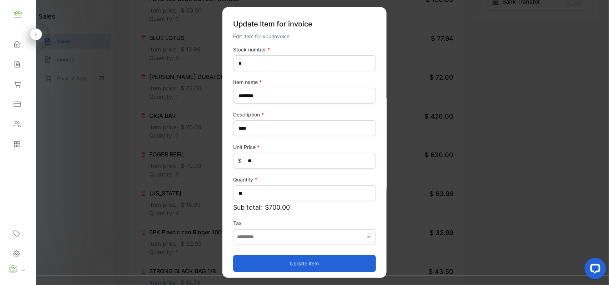
drag, startPoint x: 256, startPoint y: 264, endPoint x: 259, endPoint y: 265, distance: 3.6
click at [257, 264] on button "Update item" at bounding box center [304, 262] width 143 height 17
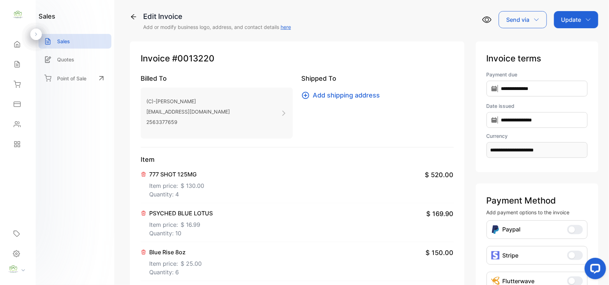
scroll to position [0, 0]
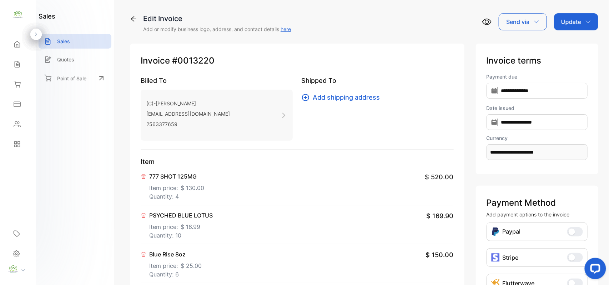
click at [575, 19] on p "Update" at bounding box center [571, 21] width 20 height 9
click at [563, 49] on div "Invoice" at bounding box center [577, 45] width 41 height 14
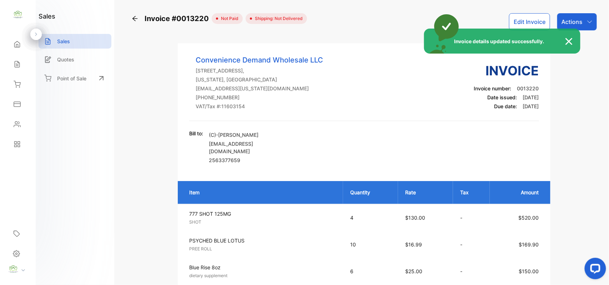
click at [580, 19] on div "Invoice details updated successfully." at bounding box center [304, 142] width 609 height 285
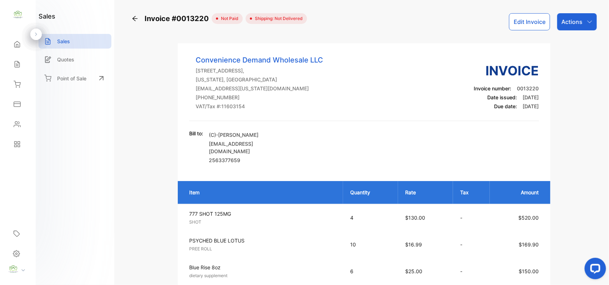
click at [580, 19] on p "Actions" at bounding box center [571, 21] width 21 height 9
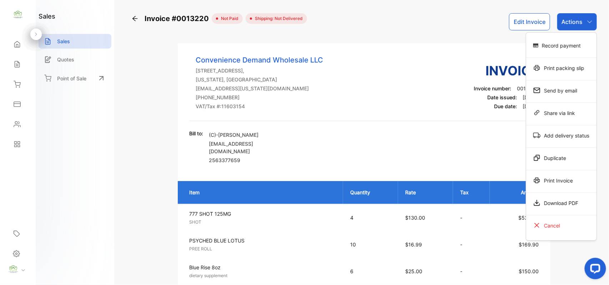
click at [545, 177] on div "Print Invoice" at bounding box center [561, 180] width 70 height 14
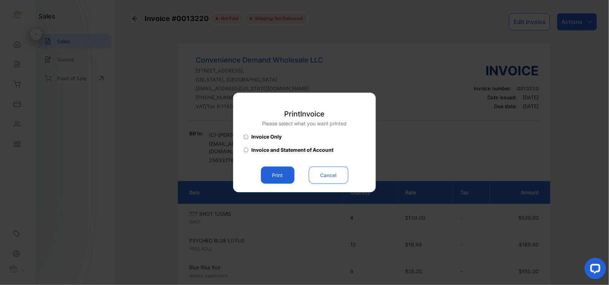
drag, startPoint x: 274, startPoint y: 173, endPoint x: 306, endPoint y: 169, distance: 31.6
click at [275, 173] on button "Print" at bounding box center [278, 175] width 34 height 17
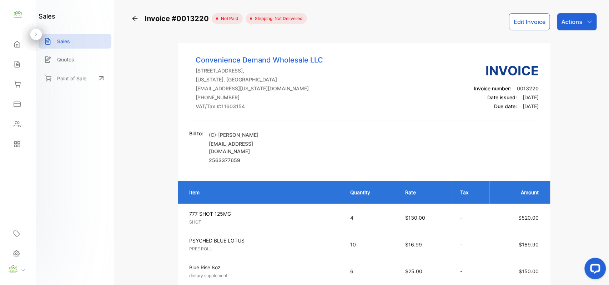
click at [14, 63] on icon at bounding box center [17, 64] width 7 height 7
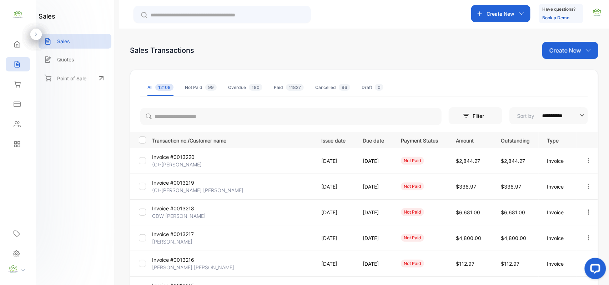
click at [200, 186] on td "Invoice #0013219 (C)-[PERSON_NAME] [PERSON_NAME]" at bounding box center [231, 186] width 164 height 26
click at [183, 208] on p "Invoice #0013218" at bounding box center [179, 208] width 54 height 7
click at [183, 215] on p "CDW [PERSON_NAME]" at bounding box center [179, 215] width 54 height 7
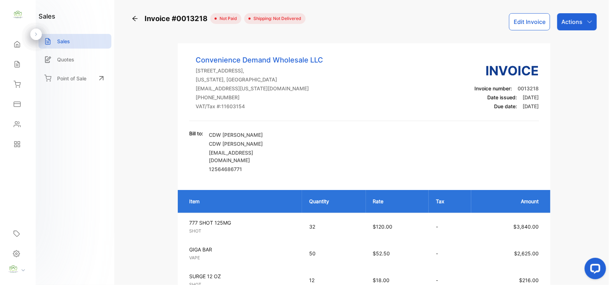
click at [558, 26] on div "Actions" at bounding box center [577, 21] width 40 height 17
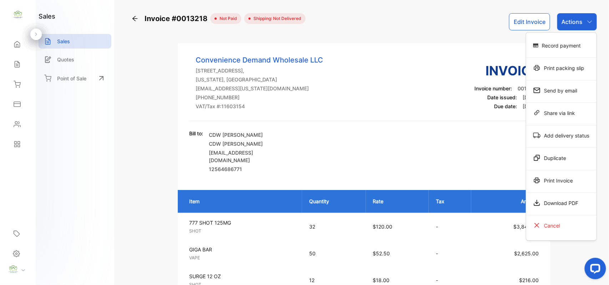
click at [556, 182] on div "Print Invoice" at bounding box center [561, 180] width 70 height 14
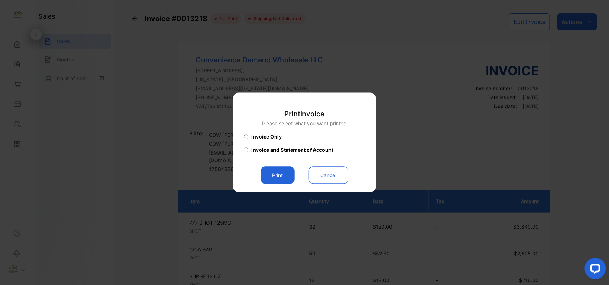
click at [276, 177] on button "Print" at bounding box center [278, 175] width 34 height 17
